Goal: Task Accomplishment & Management: Use online tool/utility

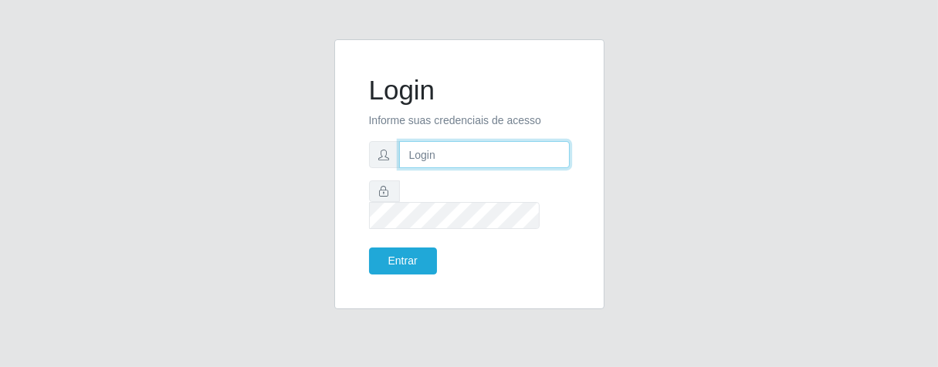
click at [462, 165] on input "text" at bounding box center [484, 154] width 171 height 27
type input "[PERSON_NAME]"
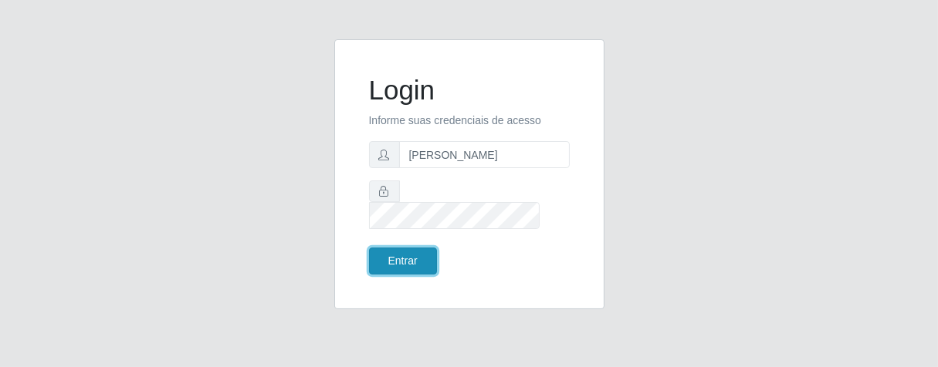
click at [409, 248] on button "Entrar" at bounding box center [403, 261] width 68 height 27
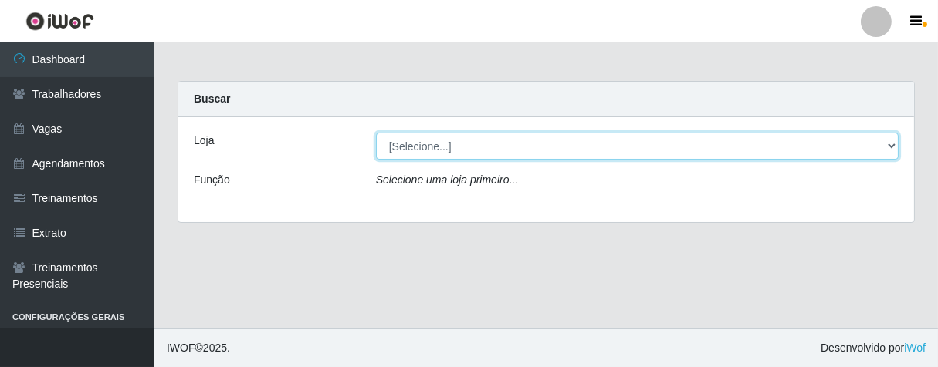
click at [891, 146] on select "[Selecione...] Superbox [GEOGRAPHIC_DATA] - Bessa" at bounding box center [637, 146] width 523 height 27
select select "206"
click at [376, 133] on select "[Selecione...] Superbox [GEOGRAPHIC_DATA] - Bessa" at bounding box center [637, 146] width 523 height 27
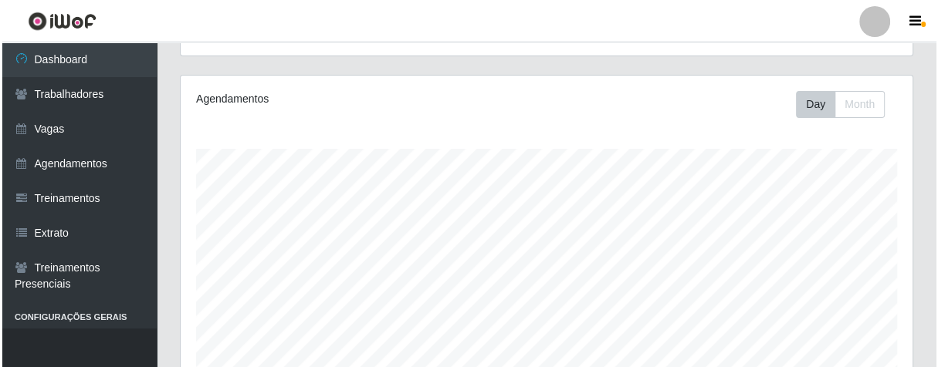
scroll to position [462, 0]
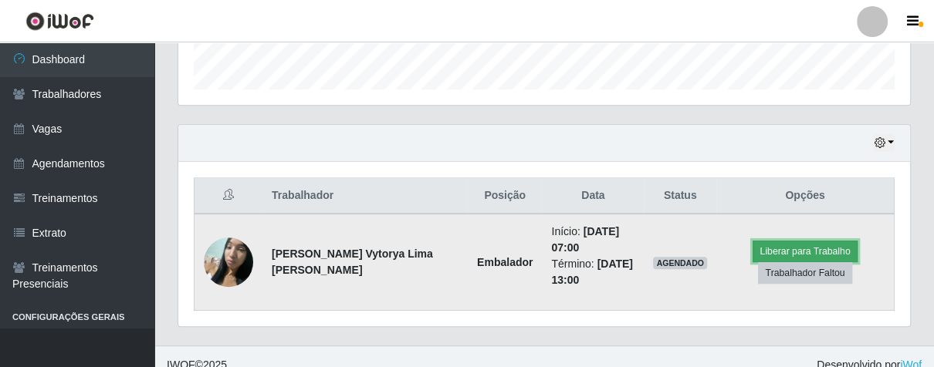
click at [803, 242] on button "Liberar para Trabalho" at bounding box center [805, 252] width 104 height 22
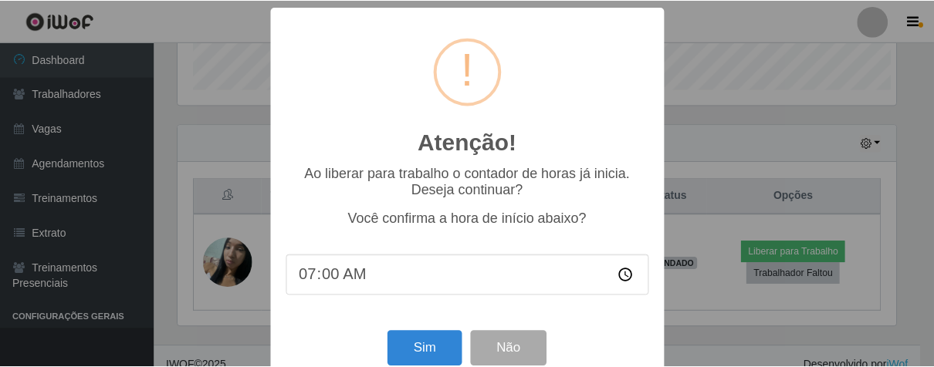
scroll to position [320, 722]
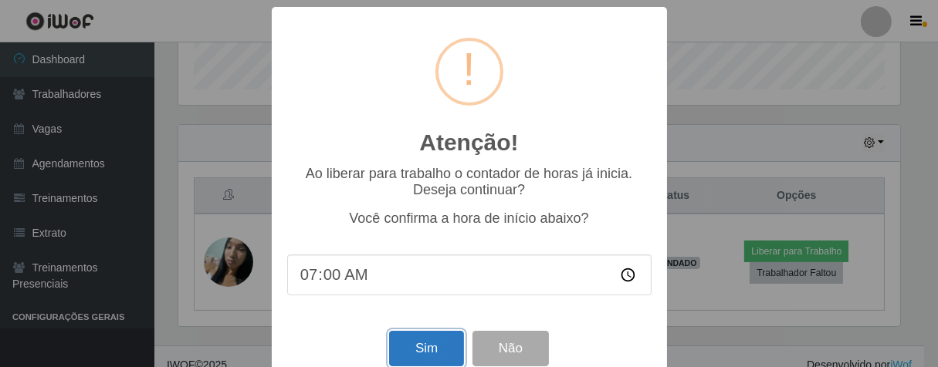
click at [440, 360] on button "Sim" at bounding box center [426, 349] width 75 height 36
